Goal: Task Accomplishment & Management: Manage account settings

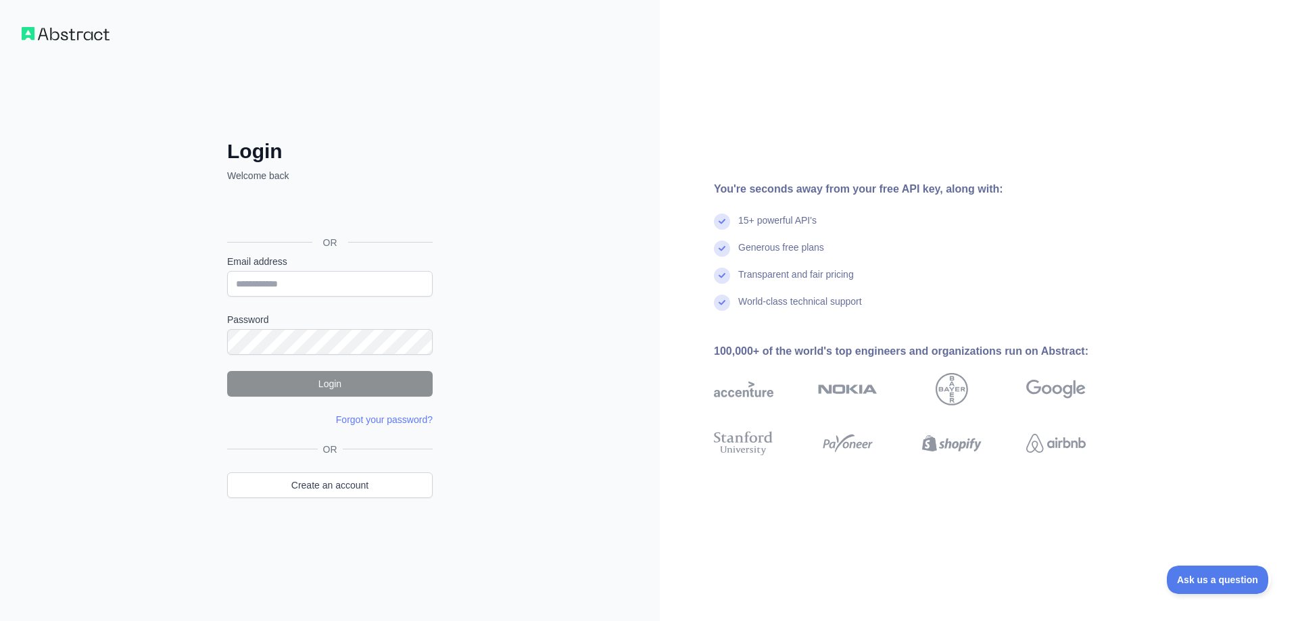
click at [53, 312] on div "Login Welcome back OR Email address Password Login Forgot your password? Please…" at bounding box center [330, 310] width 660 height 621
click at [389, 421] on link "Forgot your password?" at bounding box center [384, 419] width 97 height 11
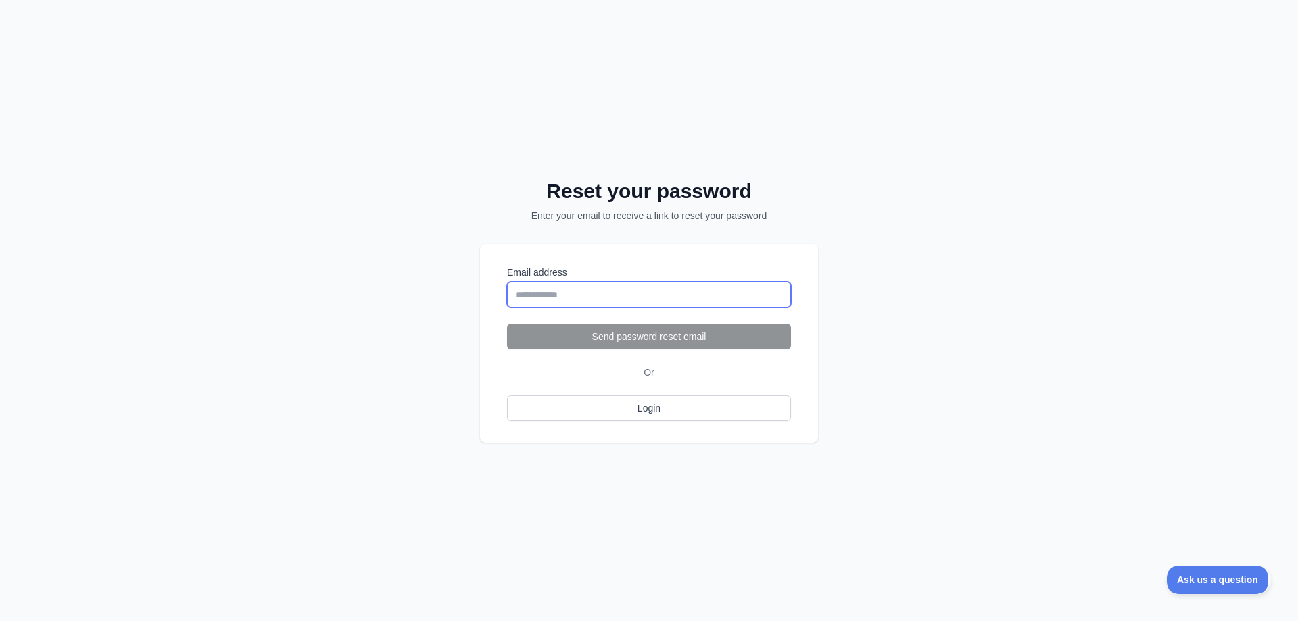
click at [565, 295] on input "Email address" at bounding box center [649, 295] width 284 height 26
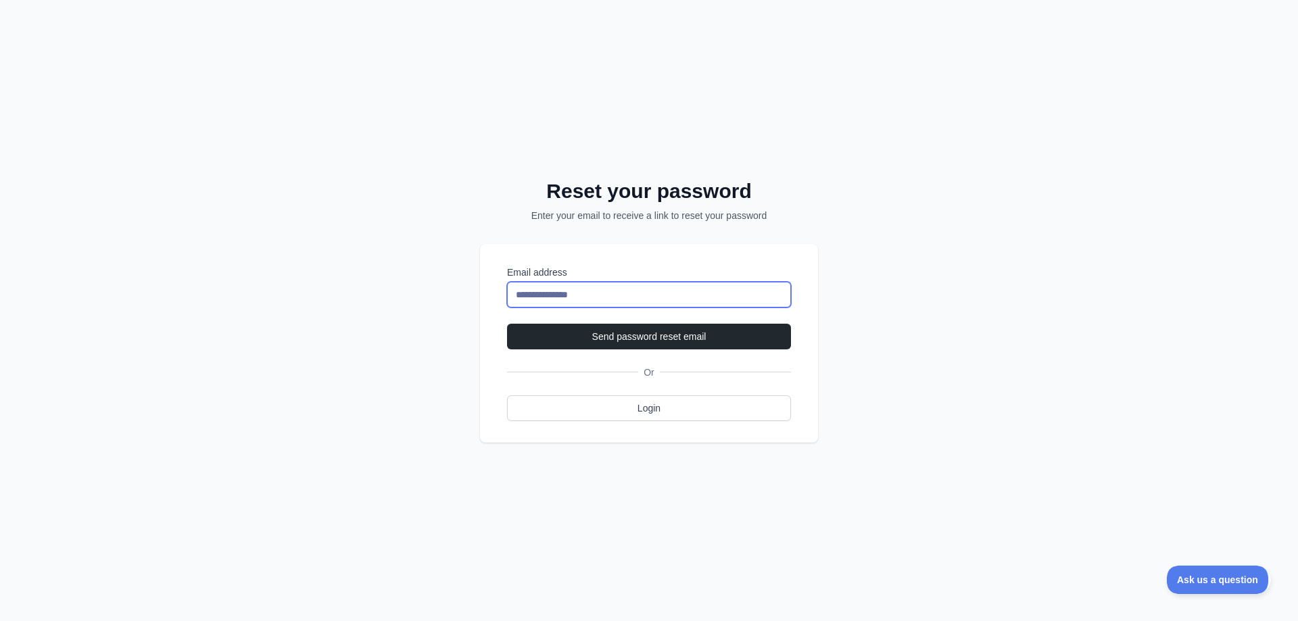
click at [607, 298] on input "**********" at bounding box center [649, 295] width 284 height 26
type input "**********"
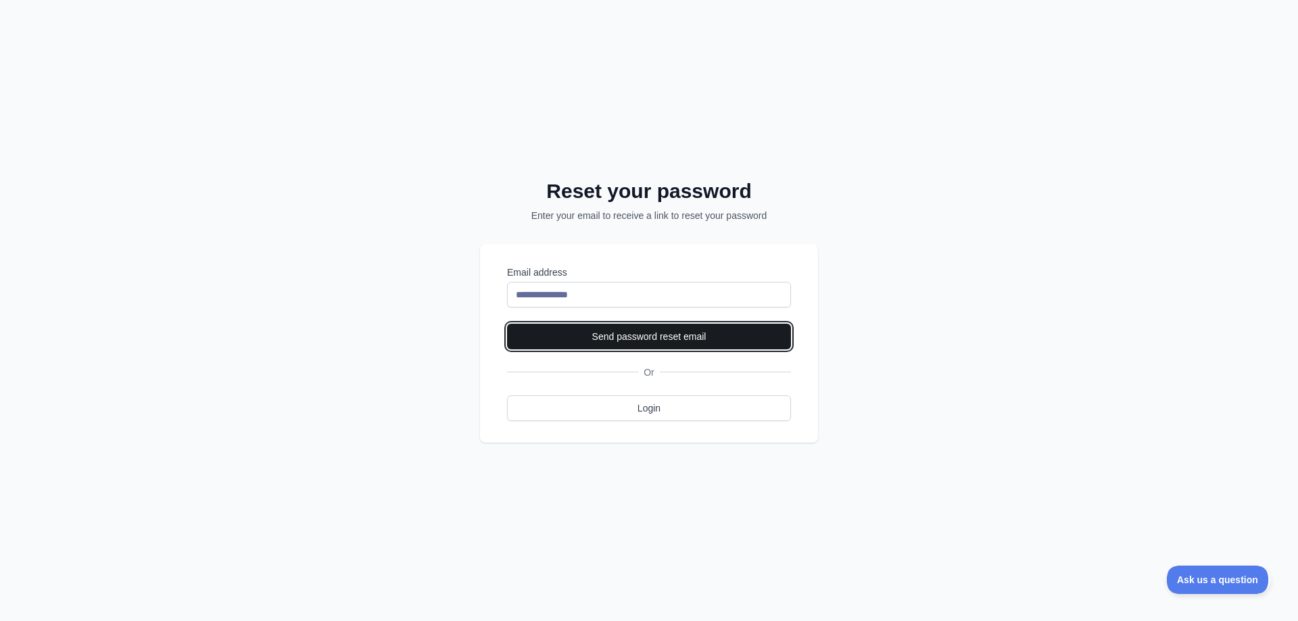
click at [634, 337] on button "Send password reset email" at bounding box center [649, 337] width 284 height 26
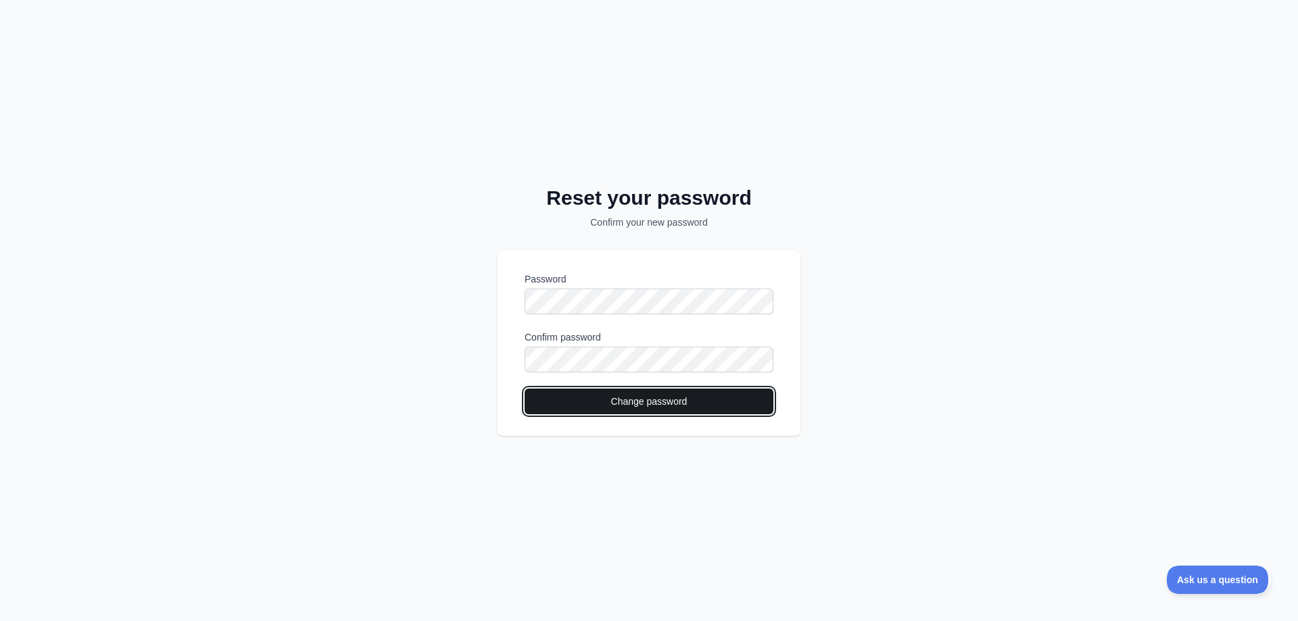
click at [667, 398] on button "Change password" at bounding box center [649, 402] width 249 height 26
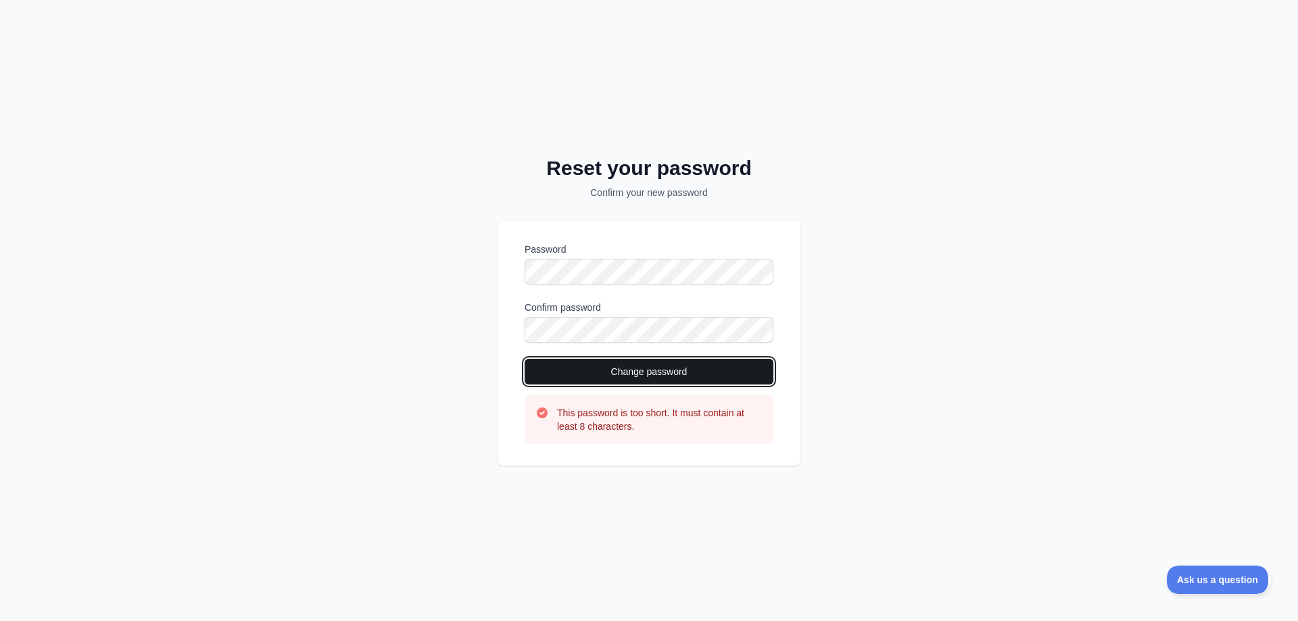
click at [632, 374] on button "Change password" at bounding box center [649, 372] width 249 height 26
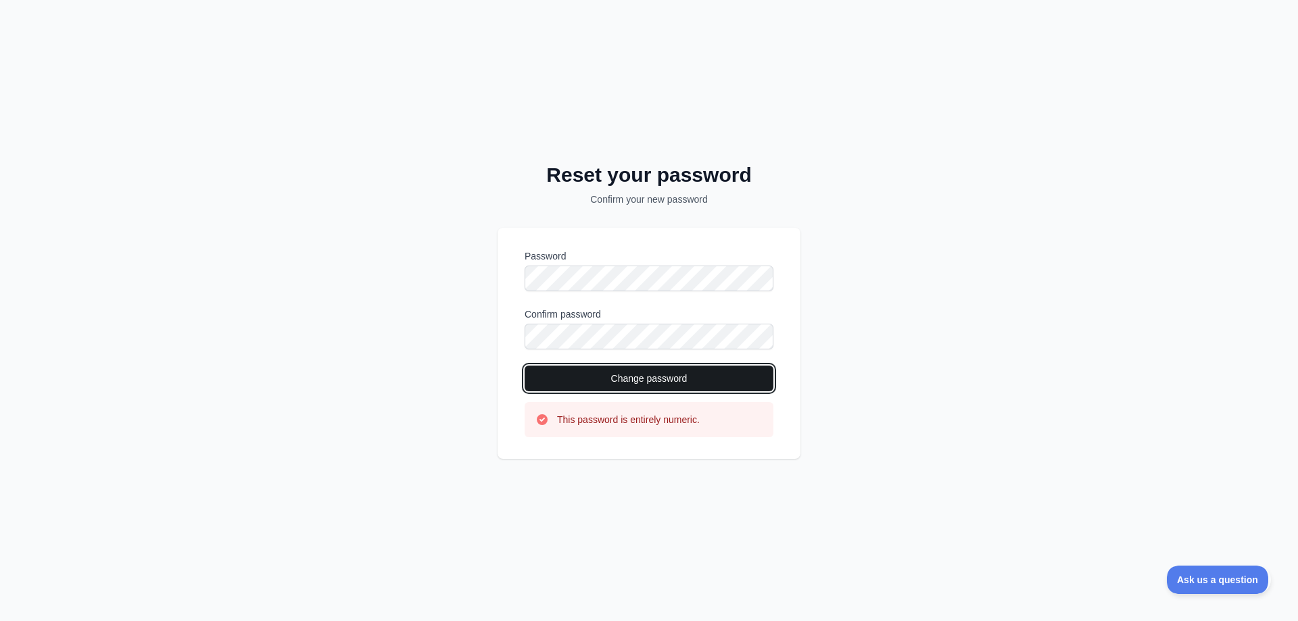
click at [659, 377] on button "Change password" at bounding box center [649, 379] width 249 height 26
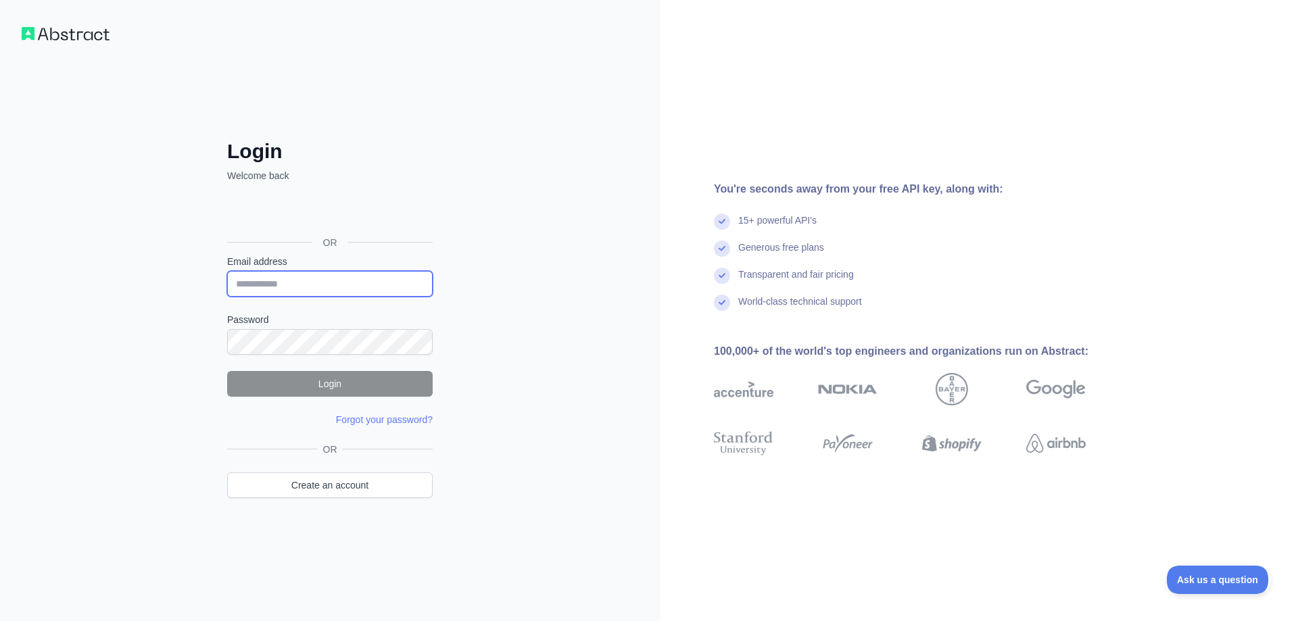
click at [272, 283] on input "Email address" at bounding box center [330, 284] width 206 height 26
click at [264, 281] on input "Email address" at bounding box center [330, 284] width 206 height 26
type input "**********"
click at [348, 385] on button "Login" at bounding box center [330, 384] width 206 height 26
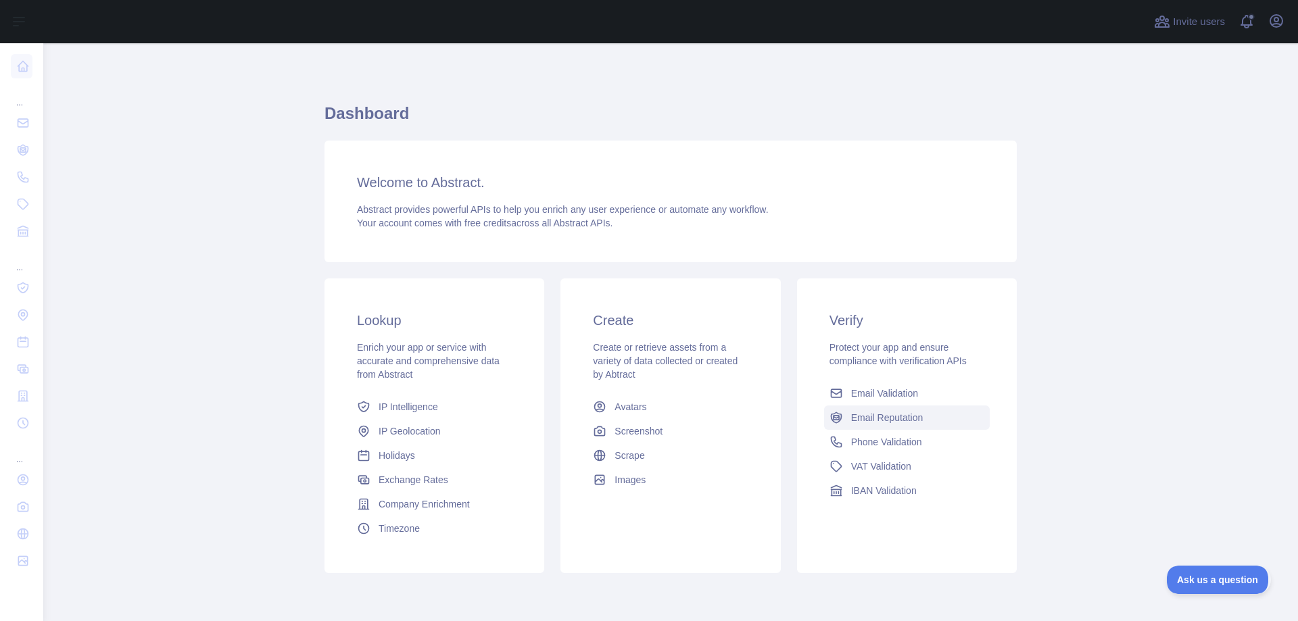
scroll to position [52, 0]
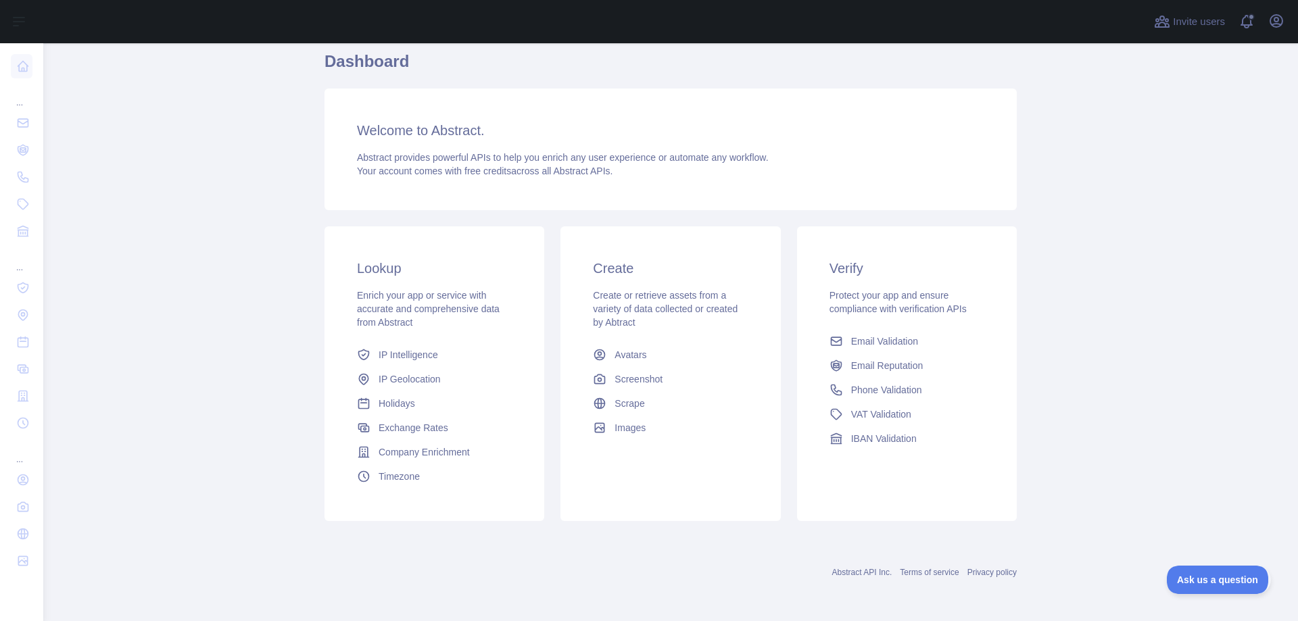
click at [675, 548] on div "Abstract API Inc. Terms of service Privacy policy" at bounding box center [671, 564] width 692 height 49
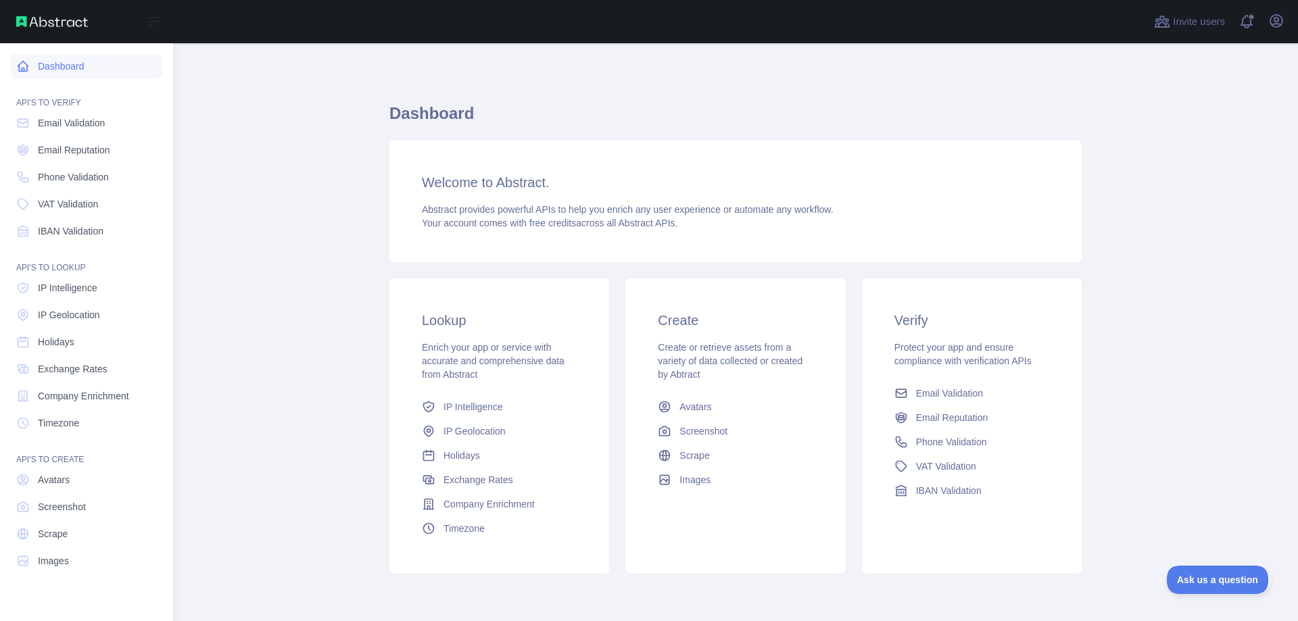
click at [24, 68] on icon at bounding box center [23, 67] width 10 height 10
click at [55, 122] on span "Email Validation" at bounding box center [71, 123] width 67 height 14
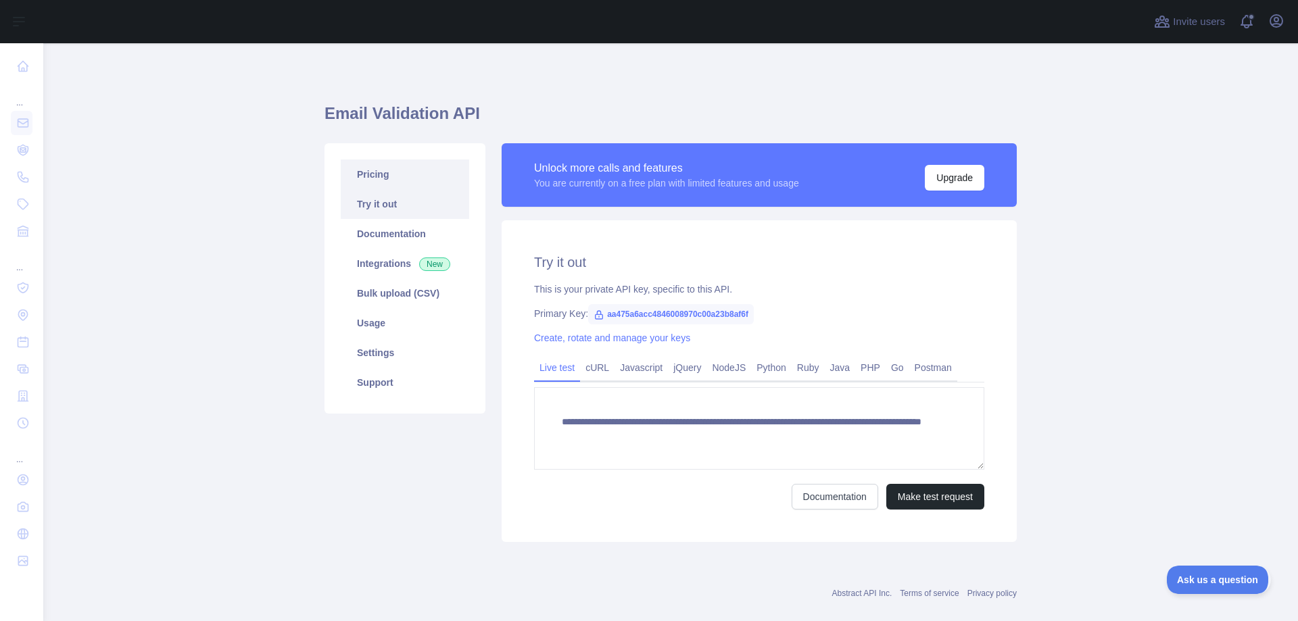
click at [382, 174] on link "Pricing" at bounding box center [405, 175] width 128 height 30
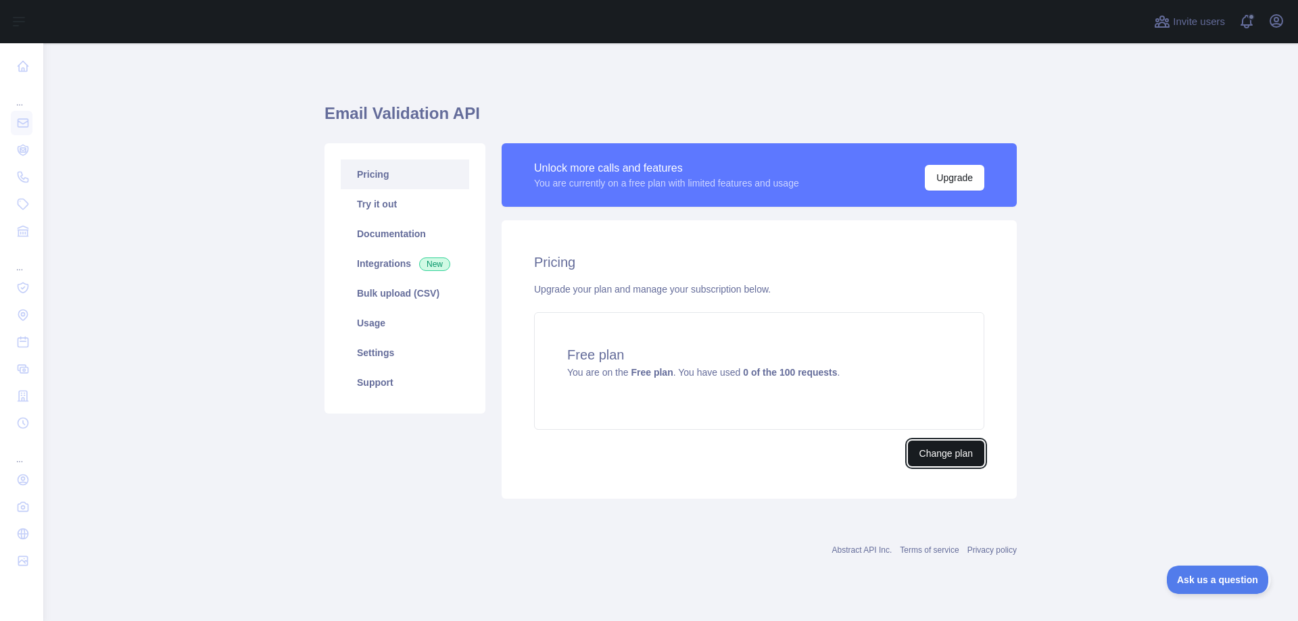
click at [955, 453] on button "Change plan" at bounding box center [946, 454] width 76 height 26
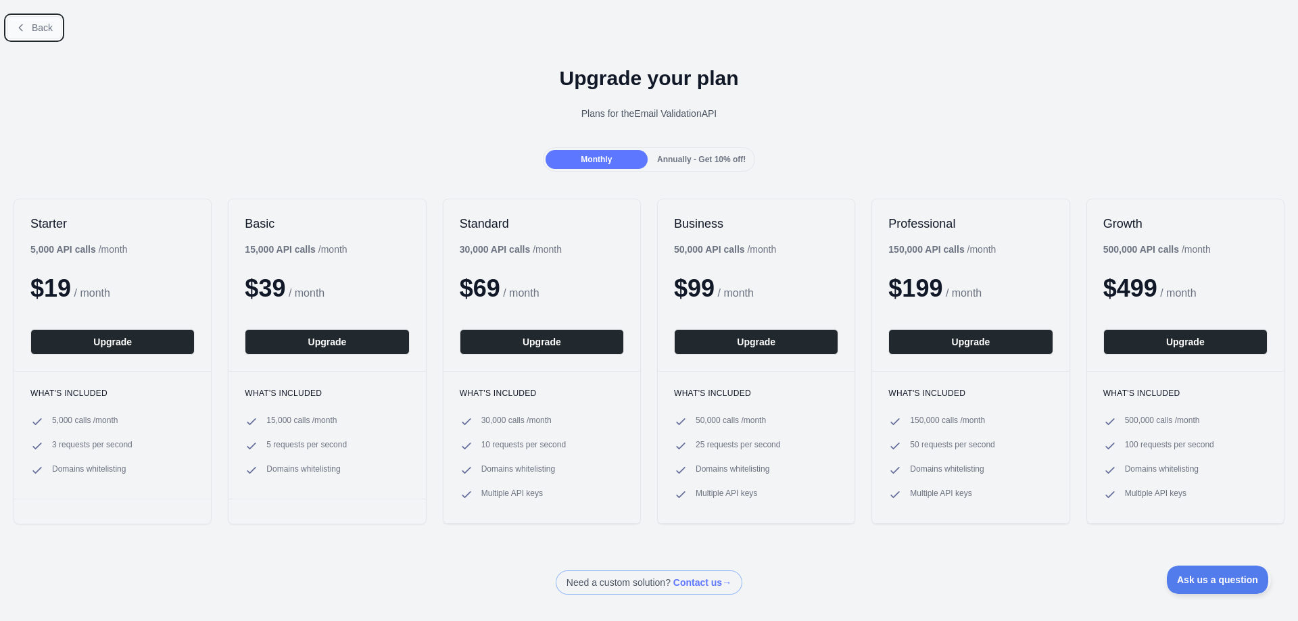
click at [21, 24] on icon at bounding box center [21, 27] width 11 height 11
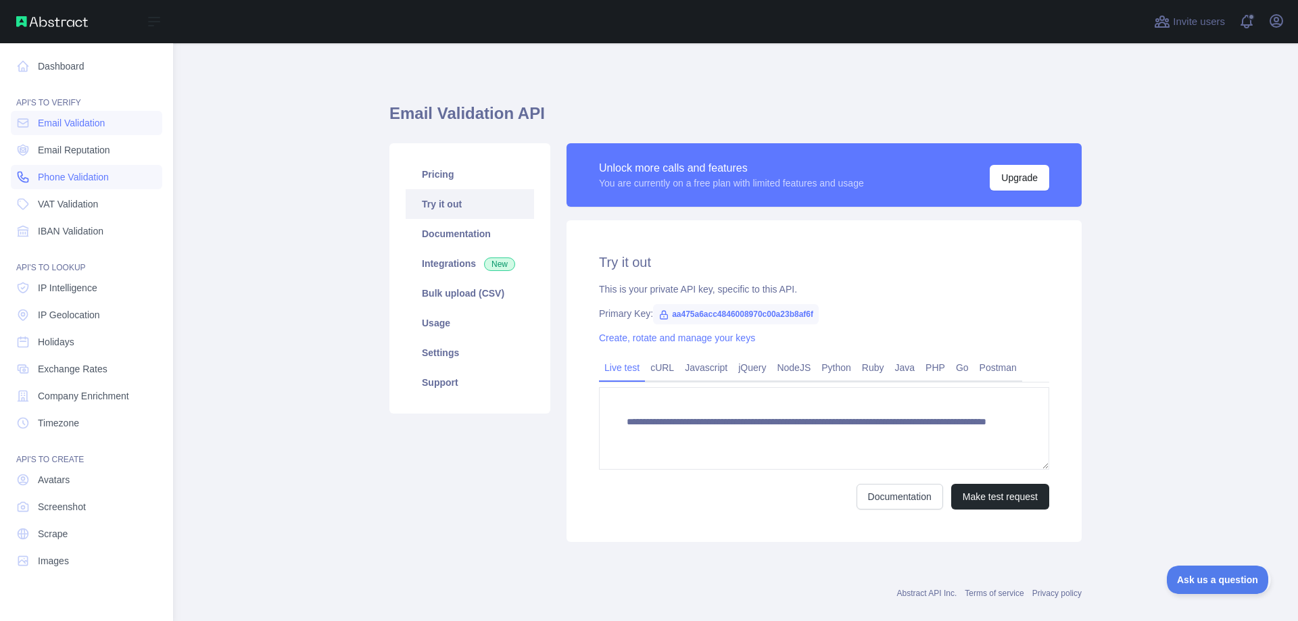
click at [70, 176] on span "Phone Validation" at bounding box center [73, 177] width 71 height 14
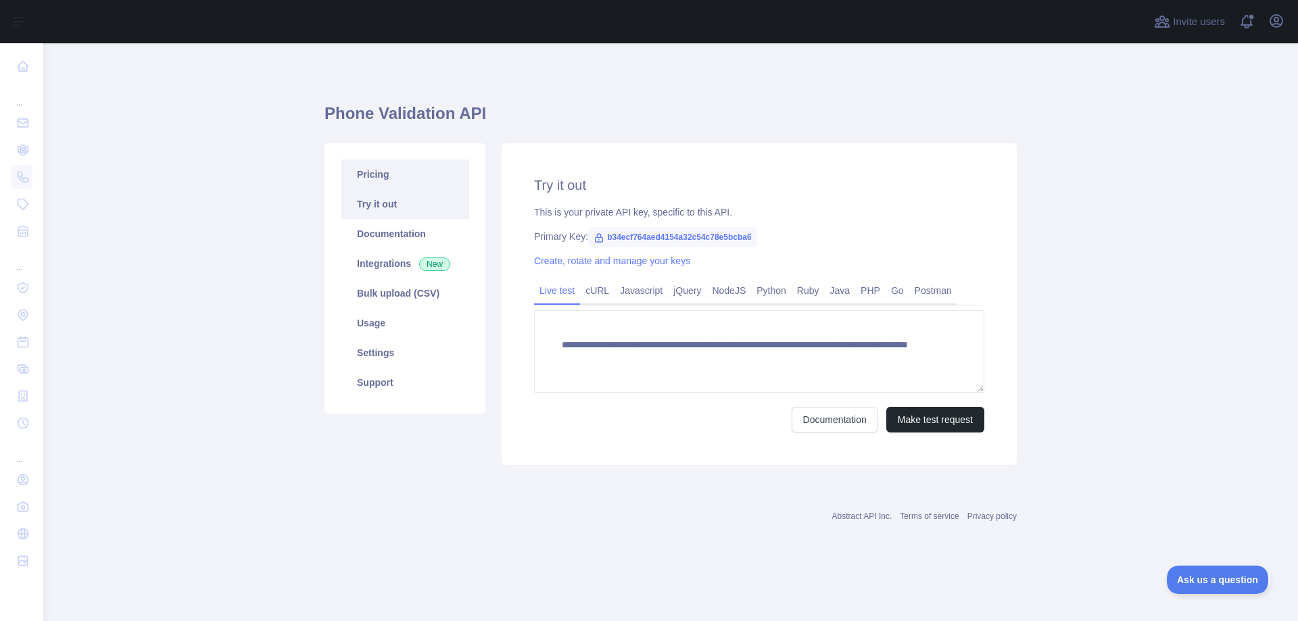
click at [369, 174] on link "Pricing" at bounding box center [405, 175] width 128 height 30
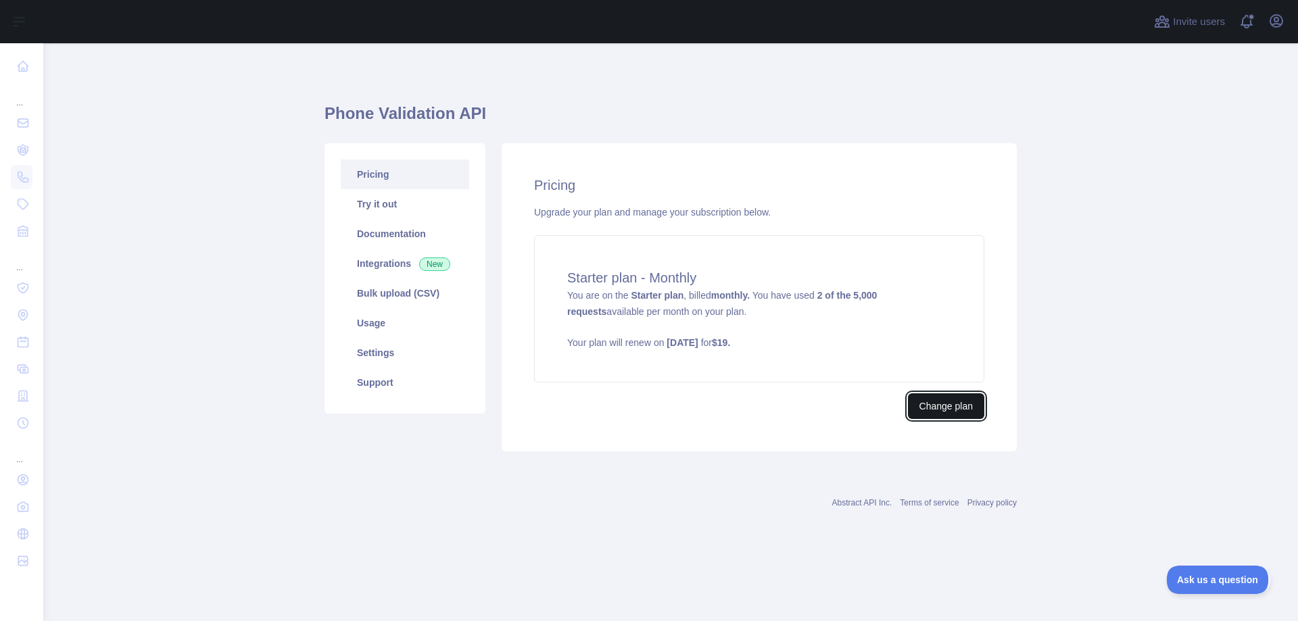
click at [951, 408] on button "Change plan" at bounding box center [946, 407] width 76 height 26
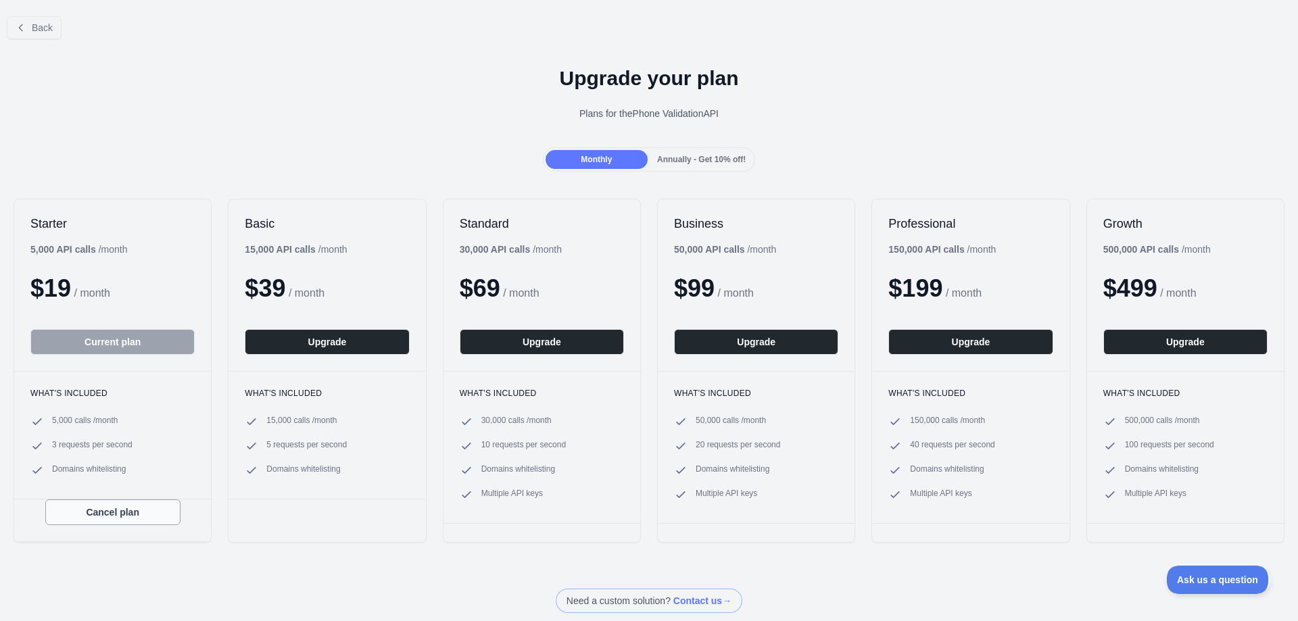
click at [113, 516] on button "Cancel plan" at bounding box center [112, 513] width 135 height 26
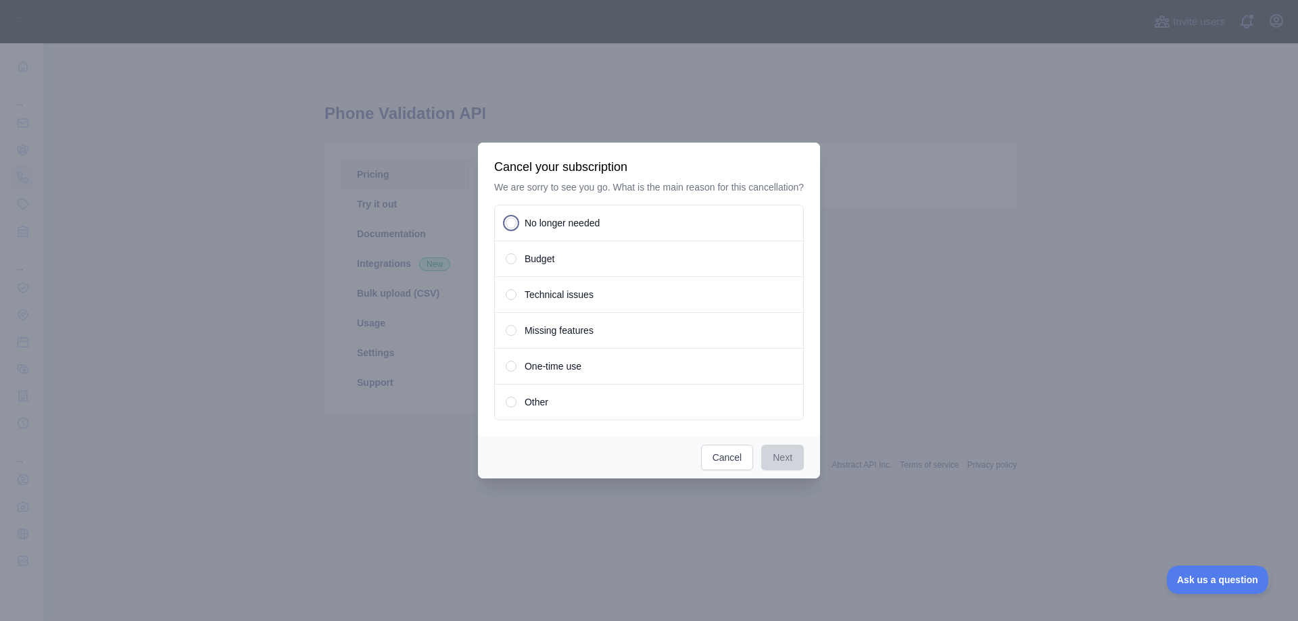
click at [515, 222] on span at bounding box center [511, 223] width 11 height 11
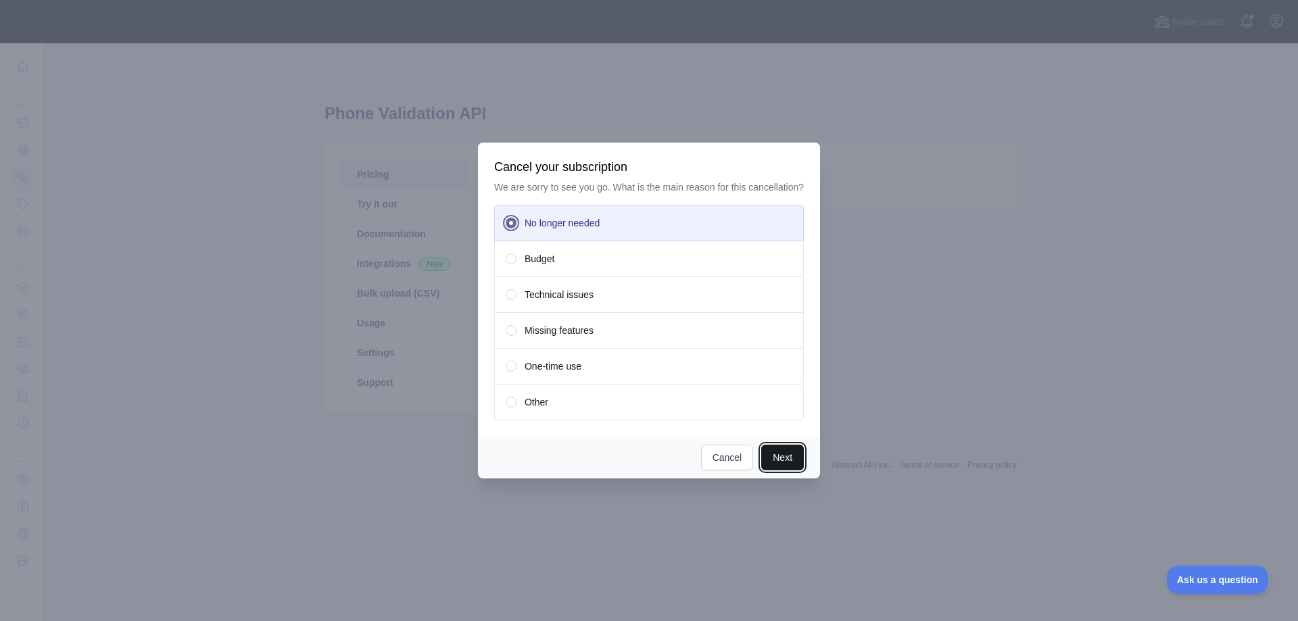
click at [779, 461] on button "Next" at bounding box center [782, 458] width 43 height 26
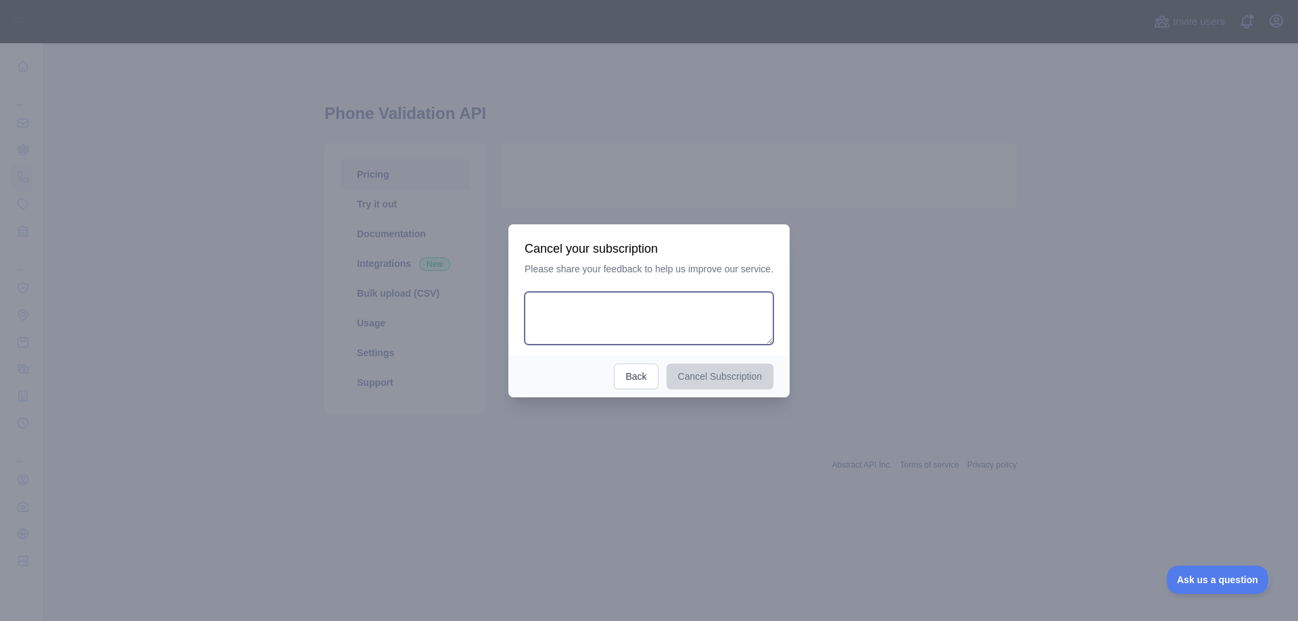
click at [550, 302] on textarea at bounding box center [649, 318] width 249 height 53
paste textarea "**********"
type textarea "**********"
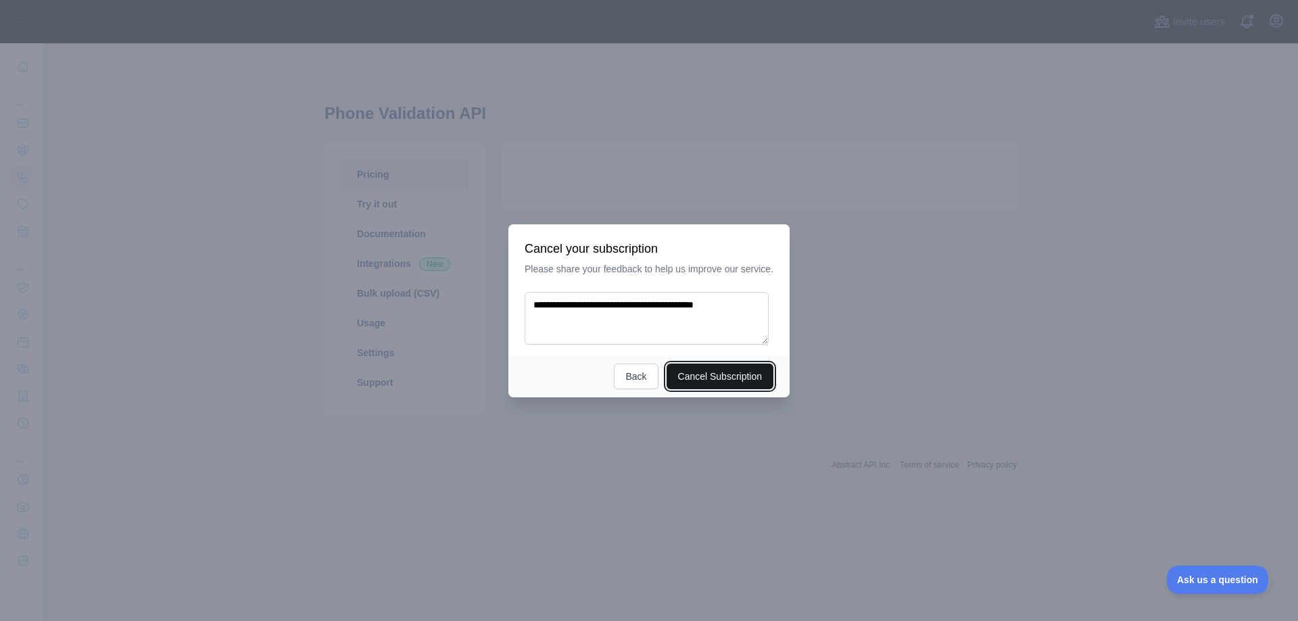
click at [717, 381] on button "Cancel Subscription" at bounding box center [721, 377] width 108 height 26
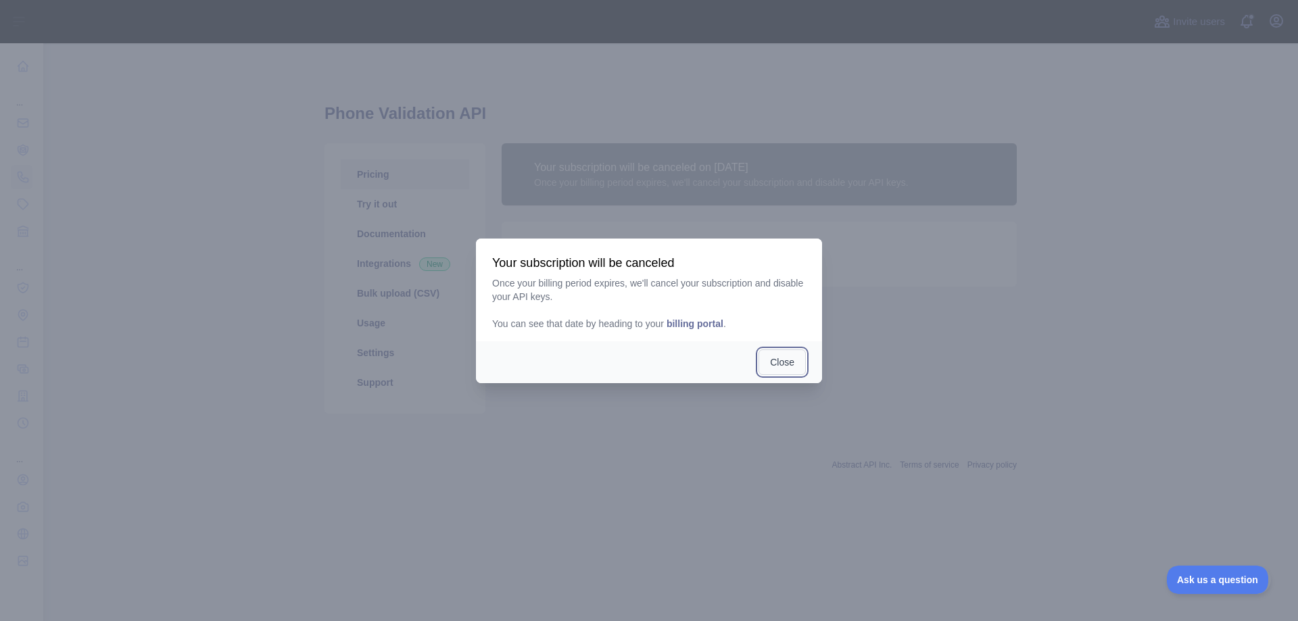
click at [789, 369] on button "Close" at bounding box center [782, 363] width 47 height 26
